Goal: Submit feedback/report problem: Submit feedback/report problem

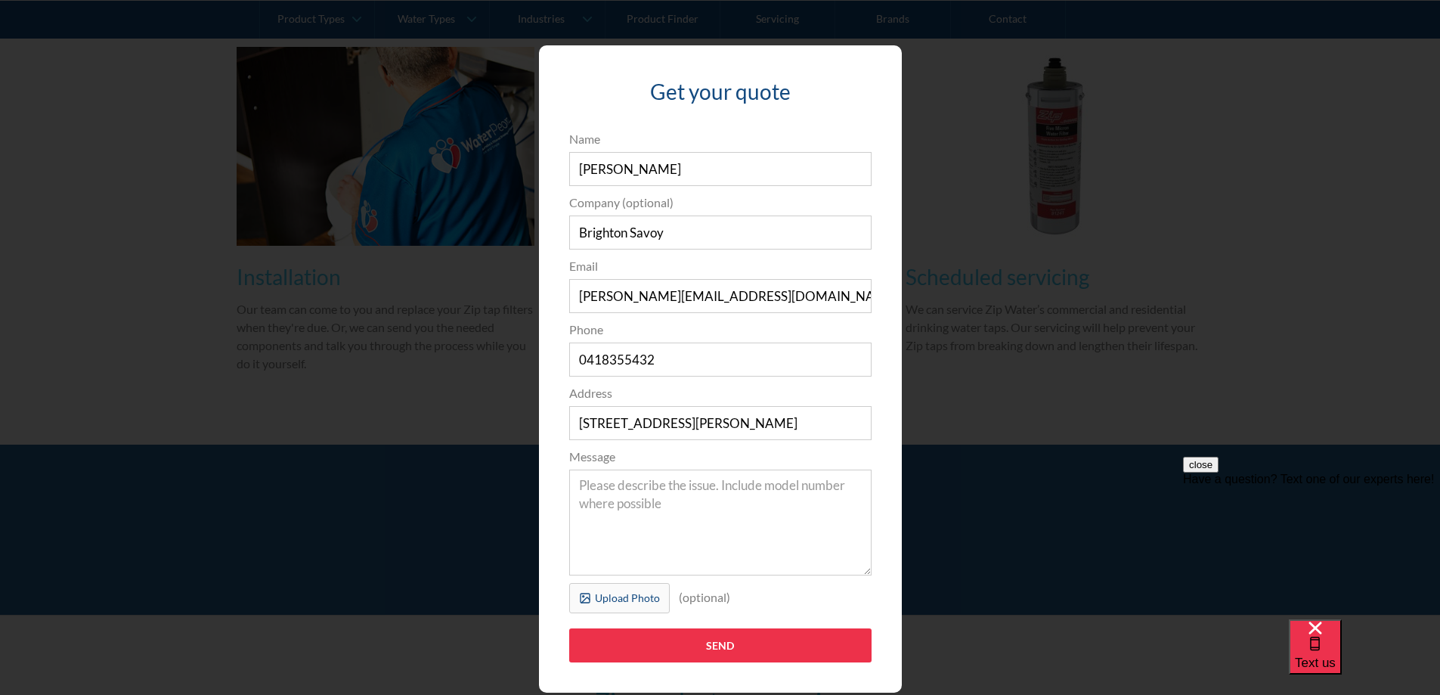
type input "Brighton Savoy"
click at [628, 498] on textarea "Message" at bounding box center [720, 522] width 302 height 106
click at [691, 491] on textarea "I am looking" at bounding box center [720, 522] width 302 height 106
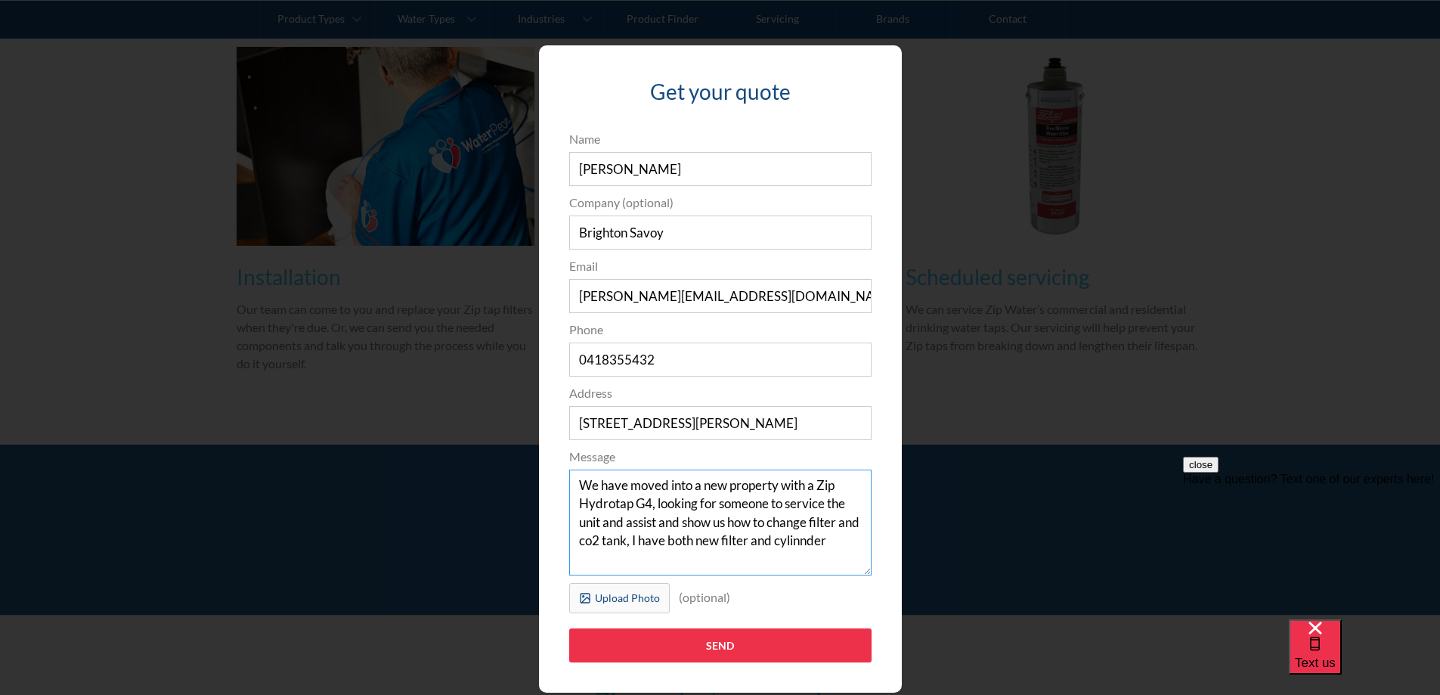
drag, startPoint x: 835, startPoint y: 534, endPoint x: 819, endPoint y: 540, distance: 17.7
click at [819, 539] on textarea "We have moved into a new property with a Zip Hydrotap G4, looking for someone t…" at bounding box center [720, 522] width 302 height 106
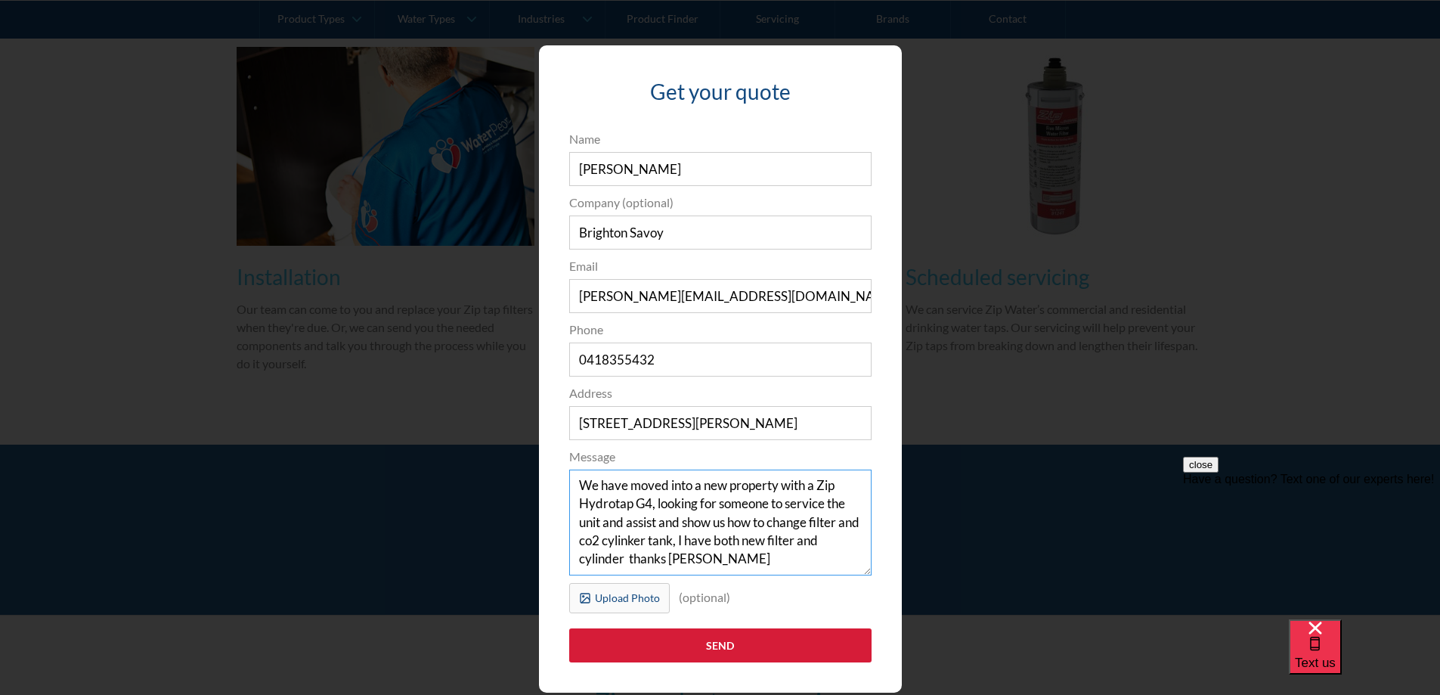
type textarea "We have moved into a new property with a Zip Hydrotap G4, looking for someone t…"
click at [712, 641] on input "Send" at bounding box center [720, 645] width 302 height 34
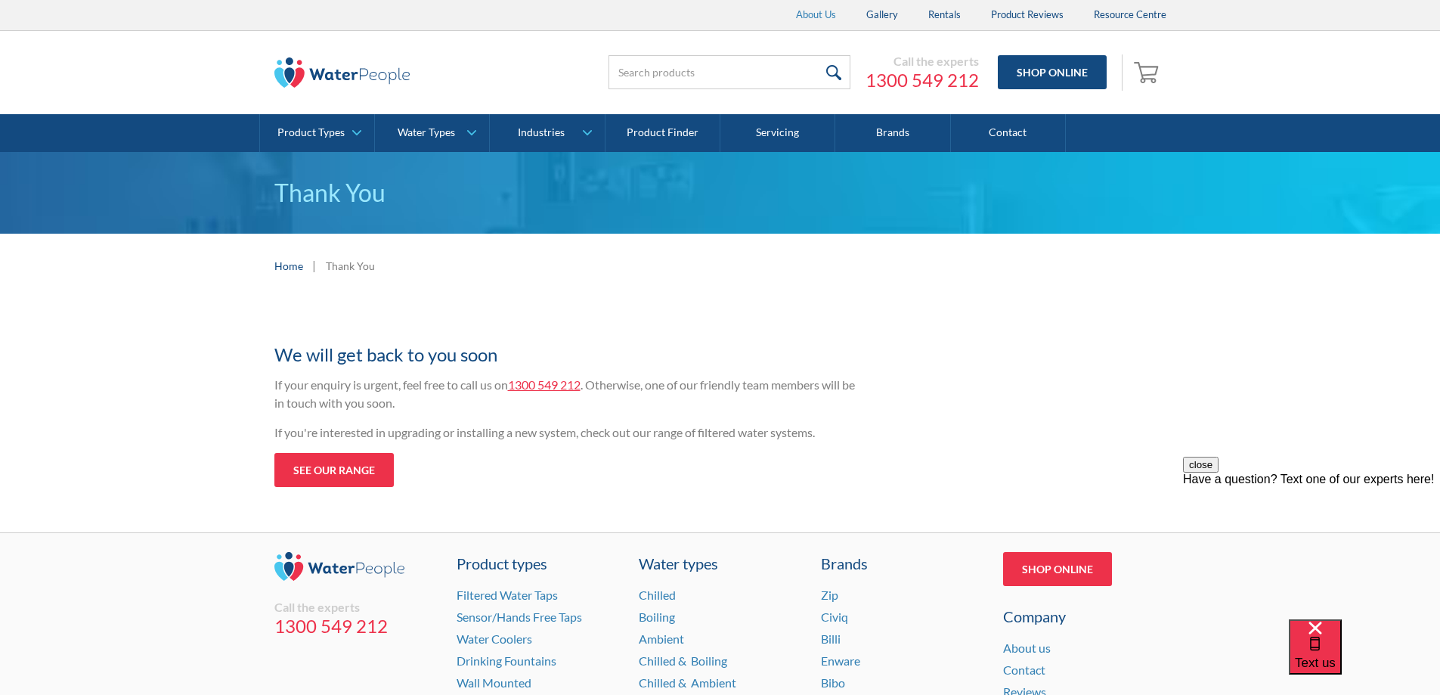
click at [825, 11] on link "About Us" at bounding box center [816, 15] width 70 height 30
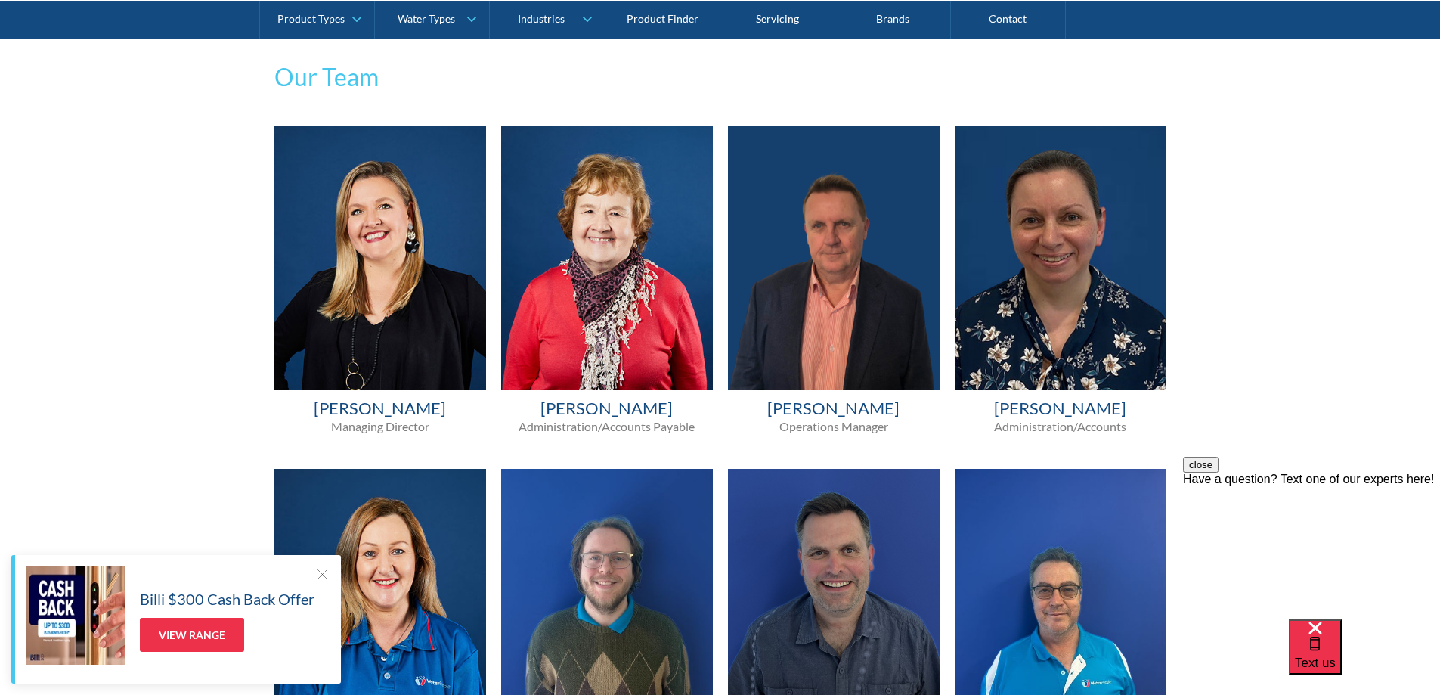
scroll to position [831, 0]
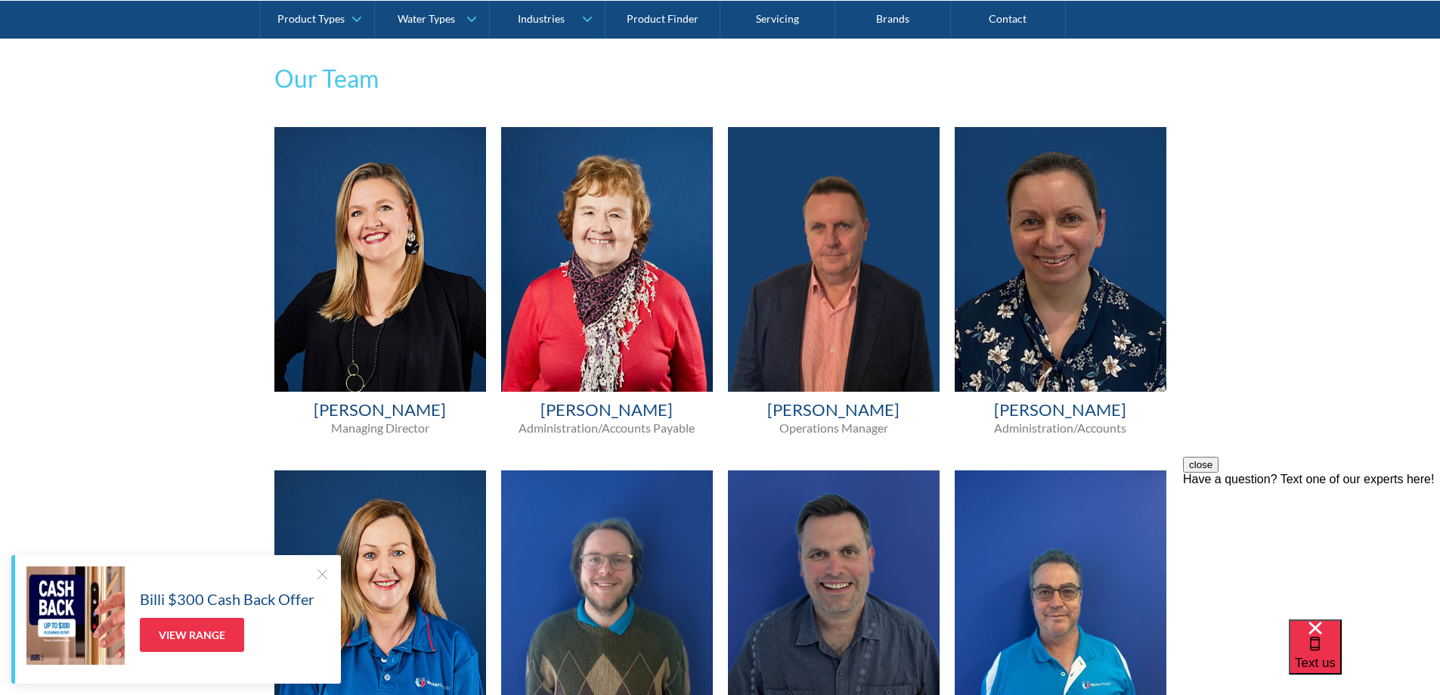
drag, startPoint x: 444, startPoint y: 410, endPoint x: 297, endPoint y: 419, distance: 146.9
click at [297, 419] on h4 "Melissa Croxford" at bounding box center [380, 410] width 212 height 22
copy h4 "Melissa Croxford"
